Goal: Task Accomplishment & Management: Use online tool/utility

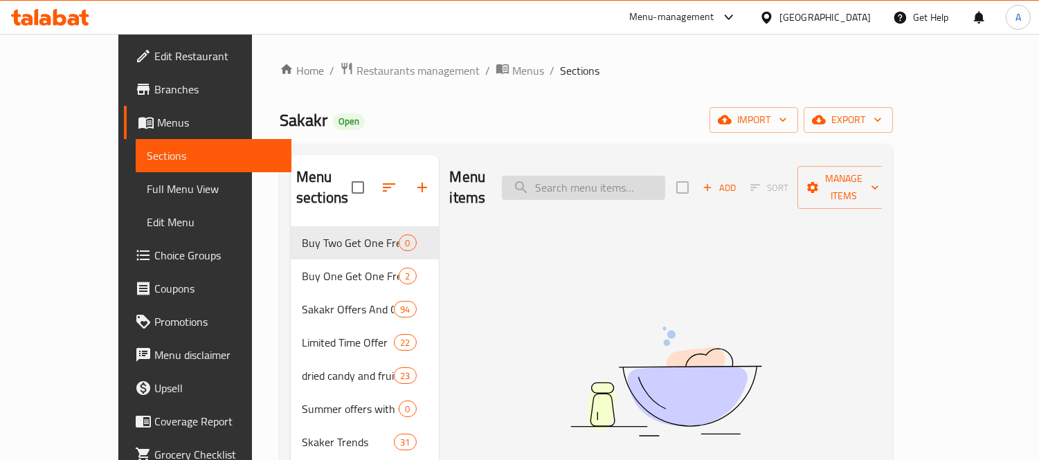
click at [615, 188] on input "search" at bounding box center [583, 188] width 163 height 24
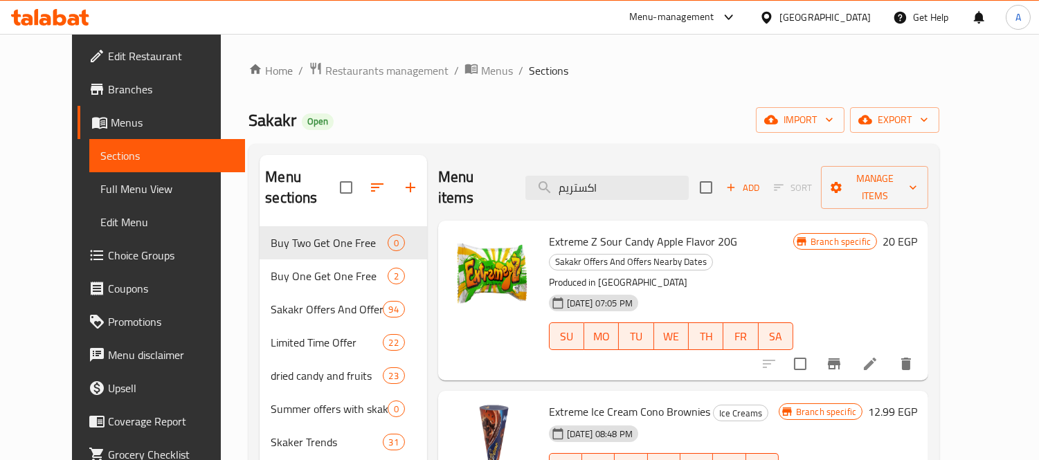
type input "اكستريم"
click at [611, 231] on span "Extreme Z Sour Candy Apple Flavor 20G" at bounding box center [643, 241] width 188 height 21
copy h6 "Extreme Z Sour Candy Apple Flavor 20G"
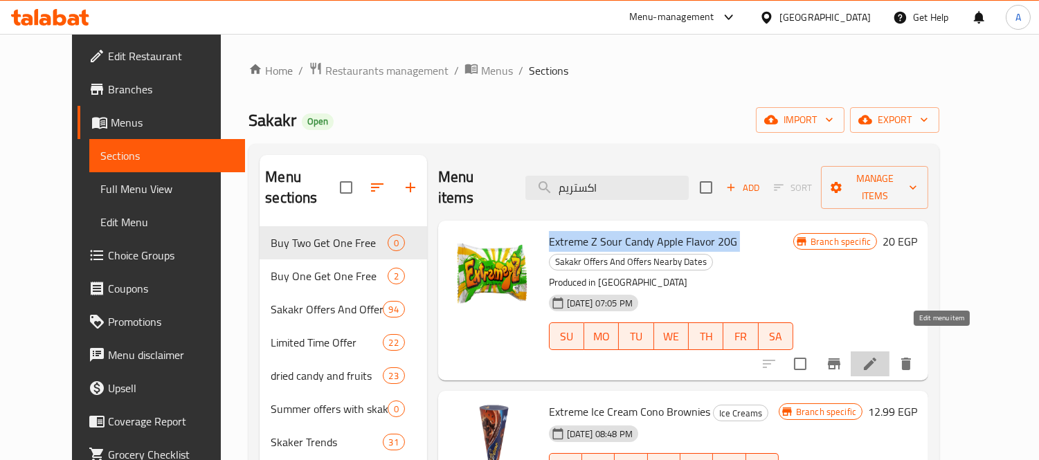
click at [878, 356] on icon at bounding box center [870, 364] width 17 height 17
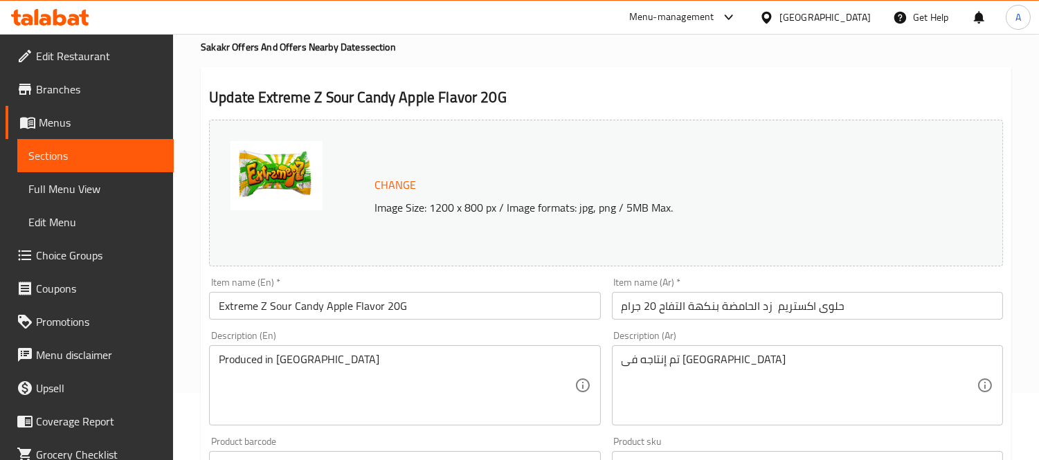
scroll to position [77, 0]
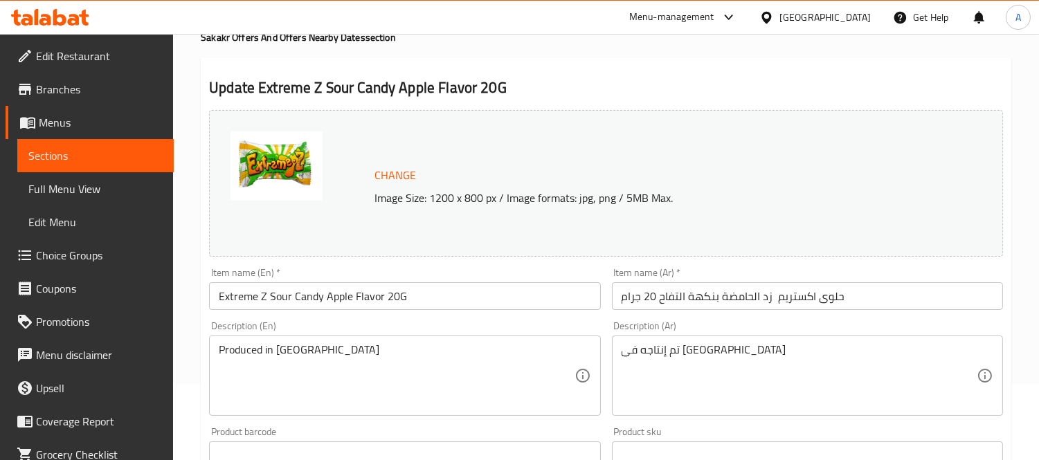
click at [745, 287] on input "حلوى اكستريم زد الحامضة بنكهة التفاح 20 جرام" at bounding box center [807, 296] width 391 height 28
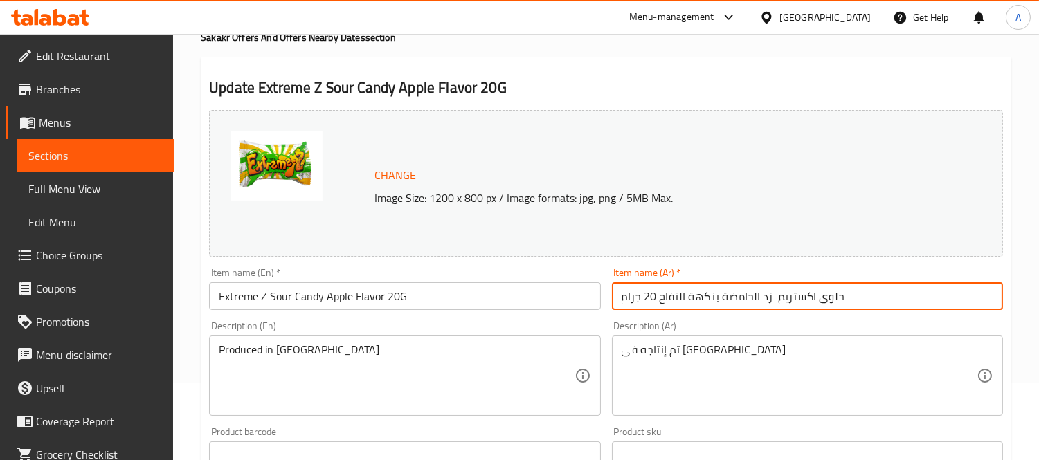
click at [745, 287] on input "حلوى اكستريم زد الحامضة بنكهة التفاح 20 جرام" at bounding box center [807, 296] width 391 height 28
paste input "Extreme Z Sour Candy Apple Flavor 20G"
click at [745, 287] on input "حلوى اكستريم زد الحامضة بنكهة التفاح 20 جرام" at bounding box center [807, 296] width 391 height 28
type input "حلوى اكستريم زد الحامضة بنكهة التفاح 20 جرام"
